Goal: Task Accomplishment & Management: Use online tool/utility

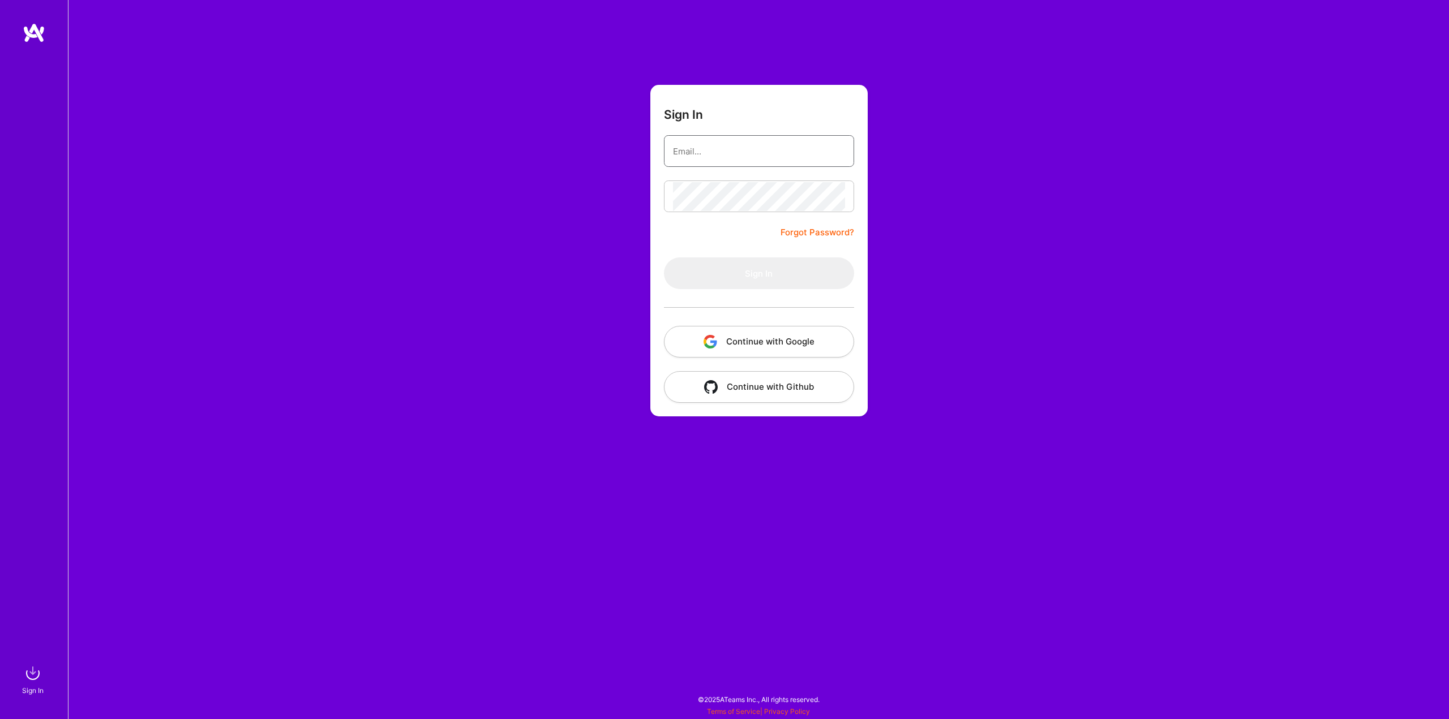
type input "[PERSON_NAME][EMAIL_ADDRESS][PERSON_NAME][DOMAIN_NAME]"
click at [721, 238] on form "Sign In [PERSON_NAME][EMAIL_ADDRESS][PERSON_NAME][DOMAIN_NAME] Forgot Password?…" at bounding box center [758, 251] width 217 height 332
click at [728, 280] on button "Sign In" at bounding box center [759, 273] width 190 height 32
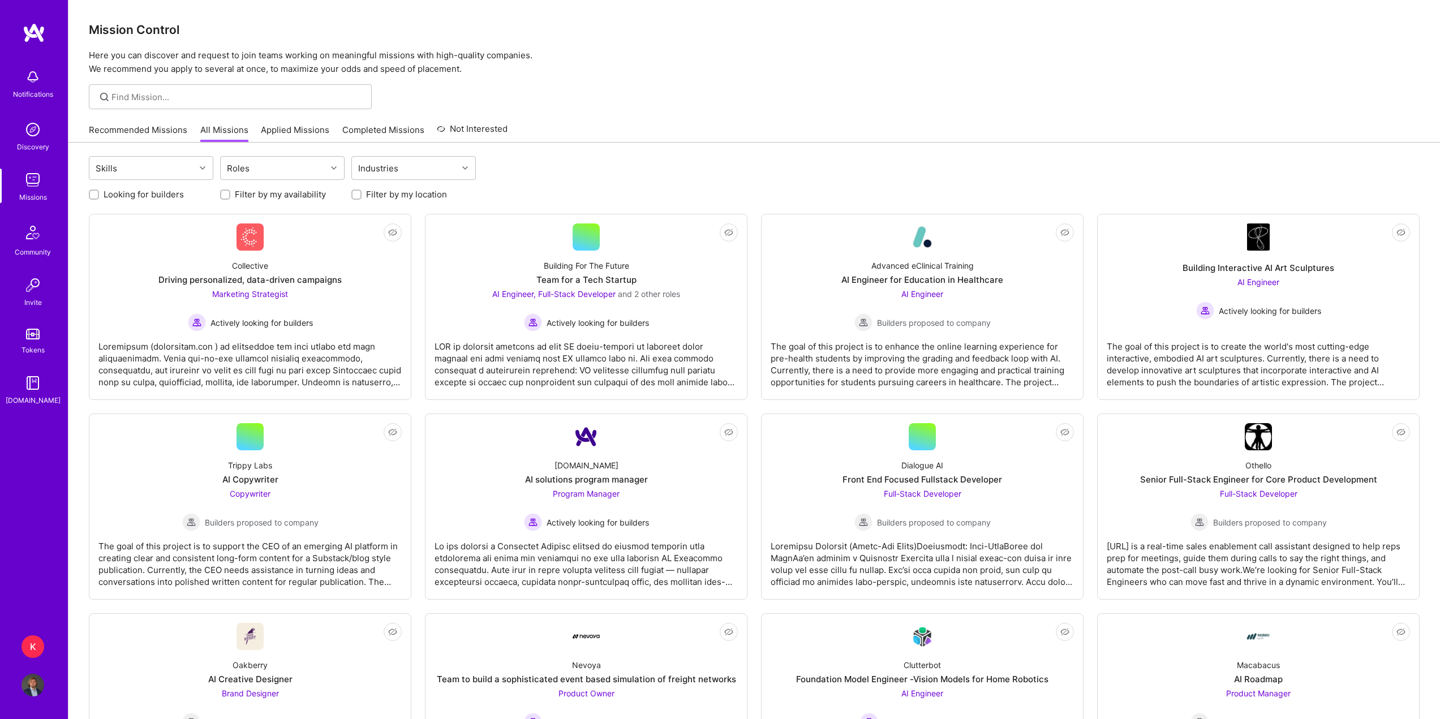
click at [161, 130] on link "Recommended Missions" at bounding box center [138, 133] width 98 height 19
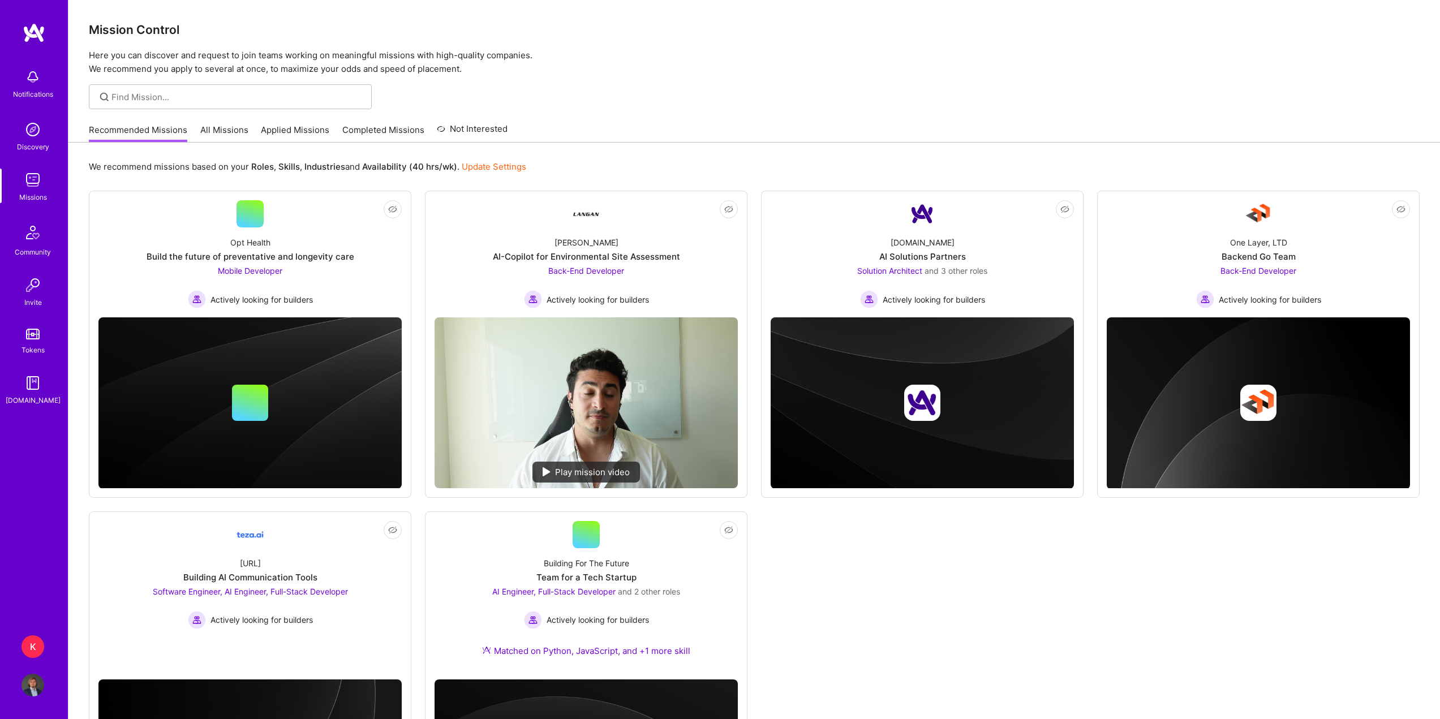
scroll to position [57, 0]
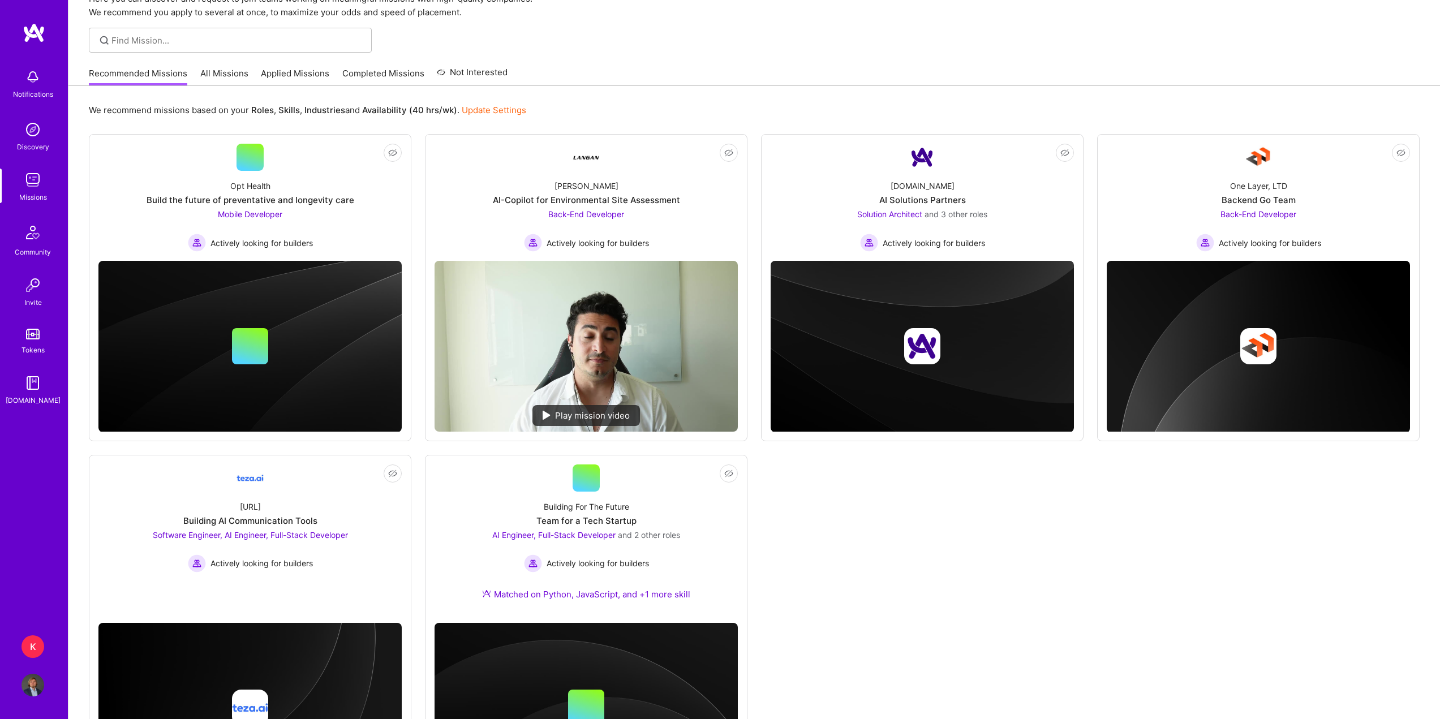
click at [43, 646] on div "K" at bounding box center [33, 646] width 23 height 23
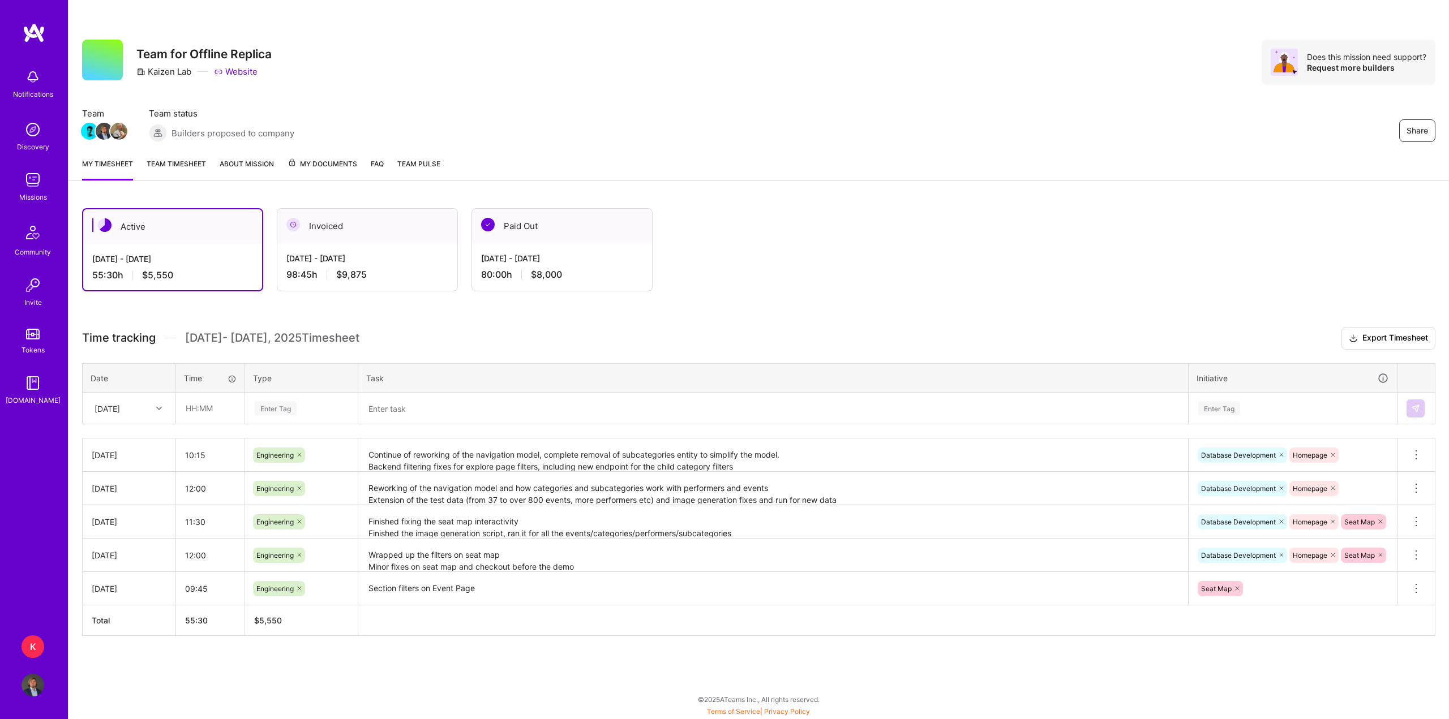
click at [195, 162] on link "Team timesheet" at bounding box center [176, 169] width 59 height 23
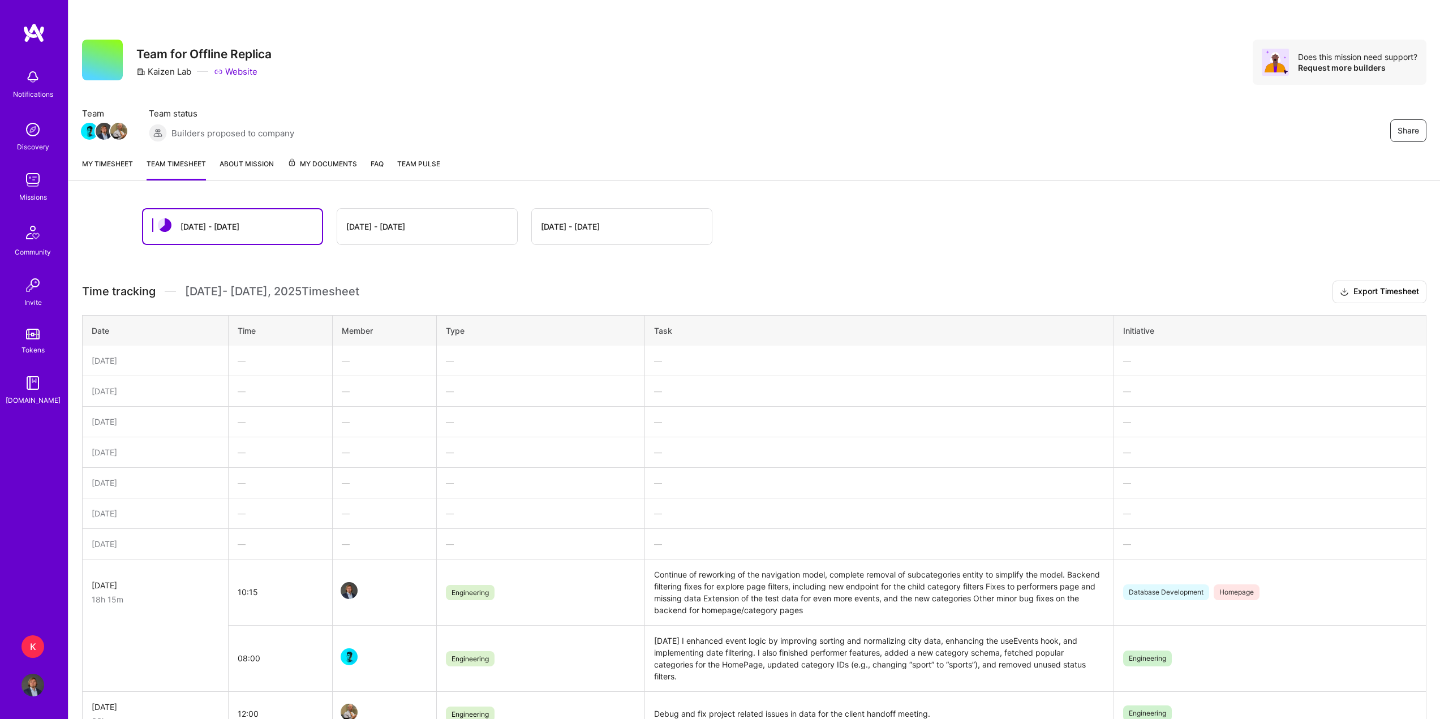
click at [135, 166] on div "My timesheet Team timesheet About Mission My Documents FAQ Team Pulse" at bounding box center [754, 165] width 1372 height 32
click at [127, 166] on link "My timesheet" at bounding box center [107, 169] width 51 height 23
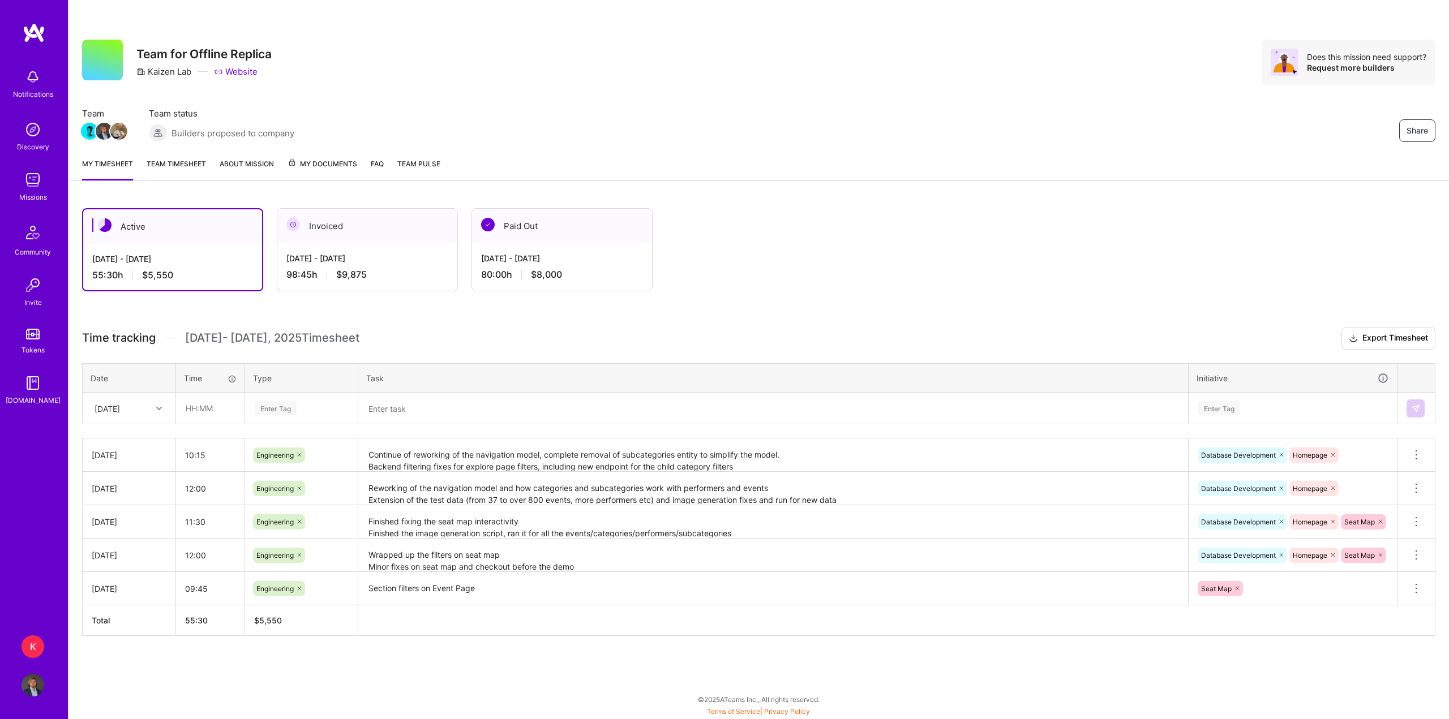
click at [403, 67] on div "Share Team for Offline Replica Kaizen Lab Website Does this mission need suppor…" at bounding box center [758, 62] width 1353 height 45
